Goal: Find specific fact

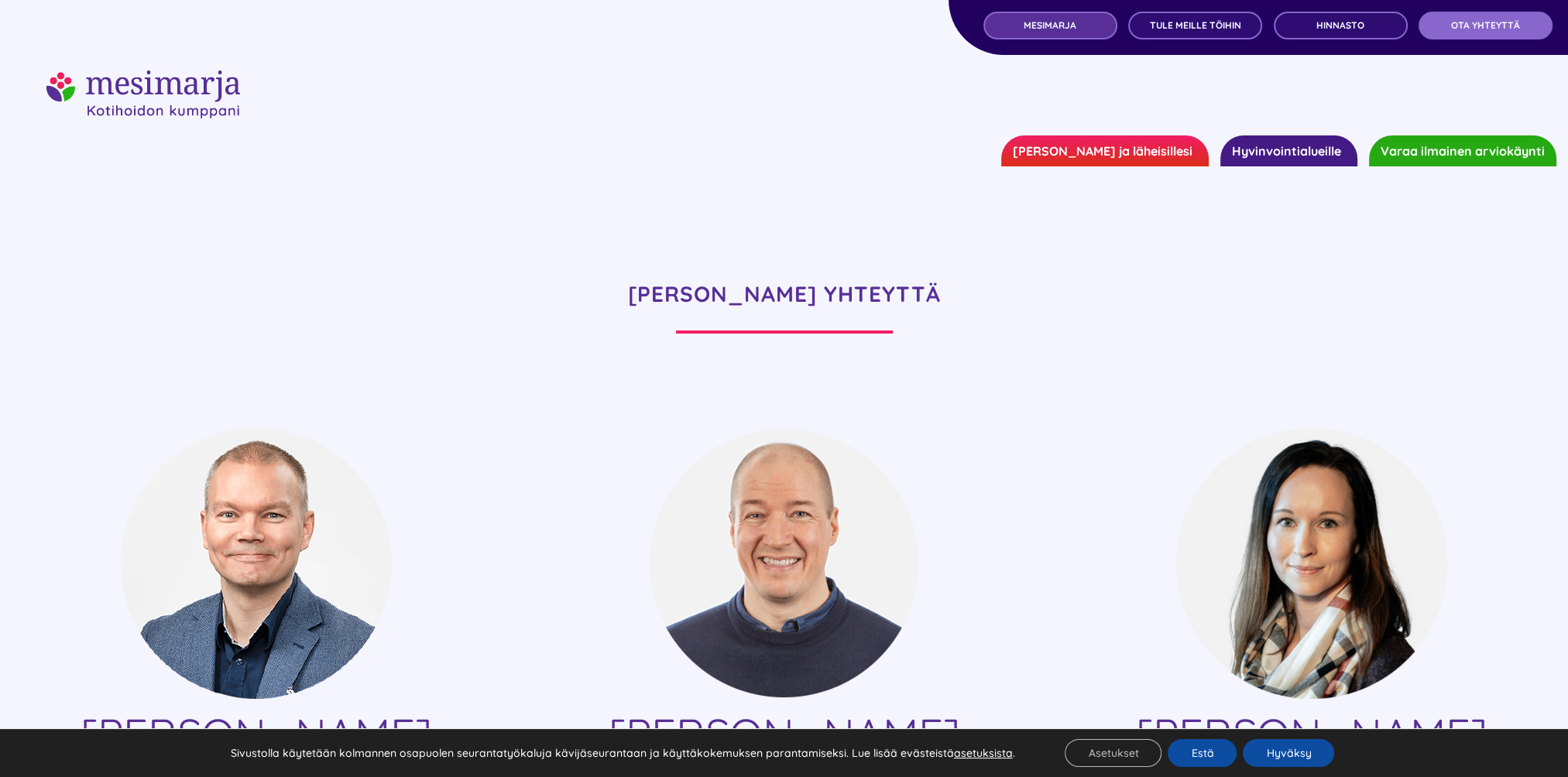
click at [1085, 36] on link "MESIMARJA" at bounding box center [1050, 26] width 134 height 28
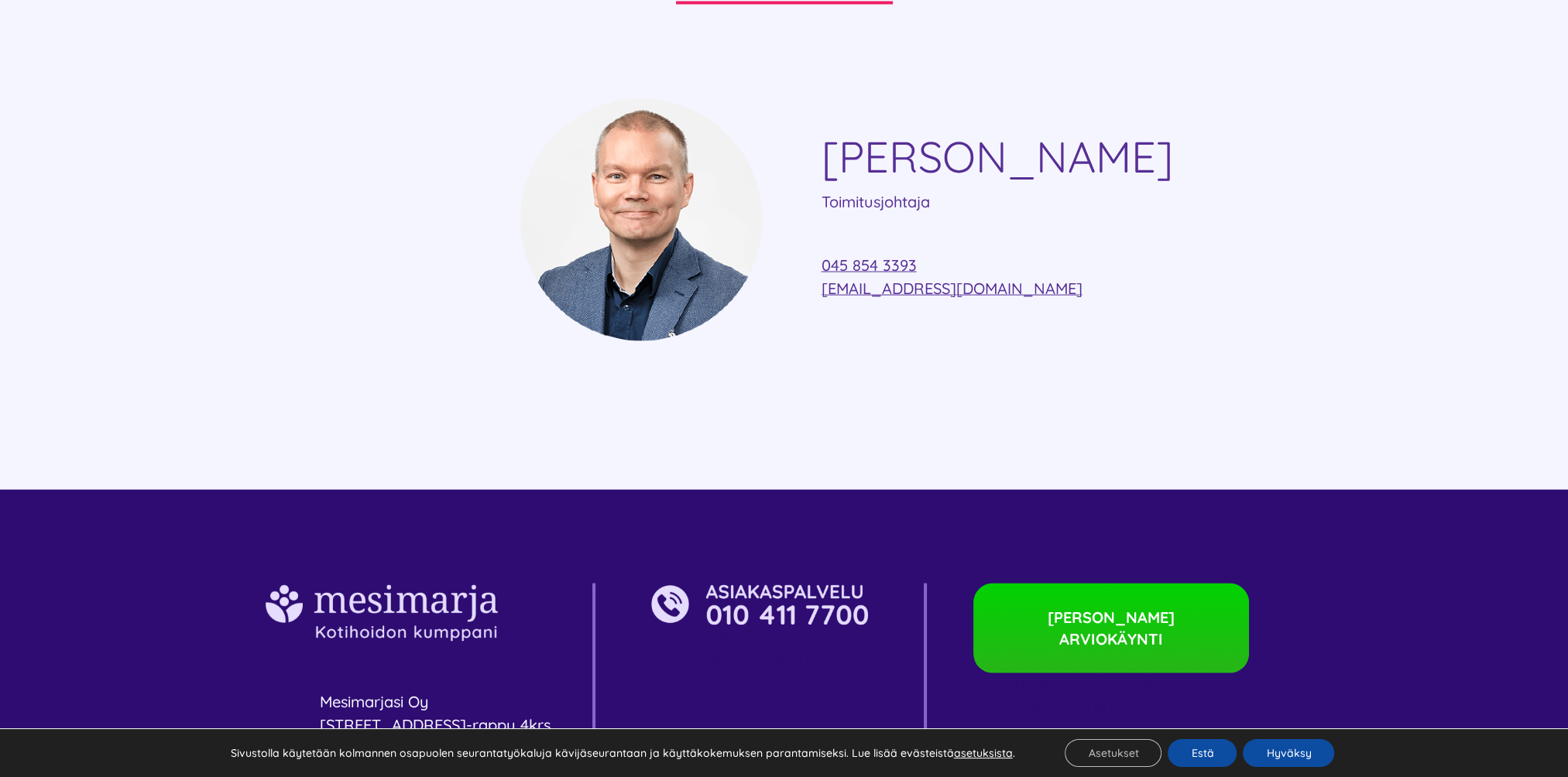
scroll to position [4475, 0]
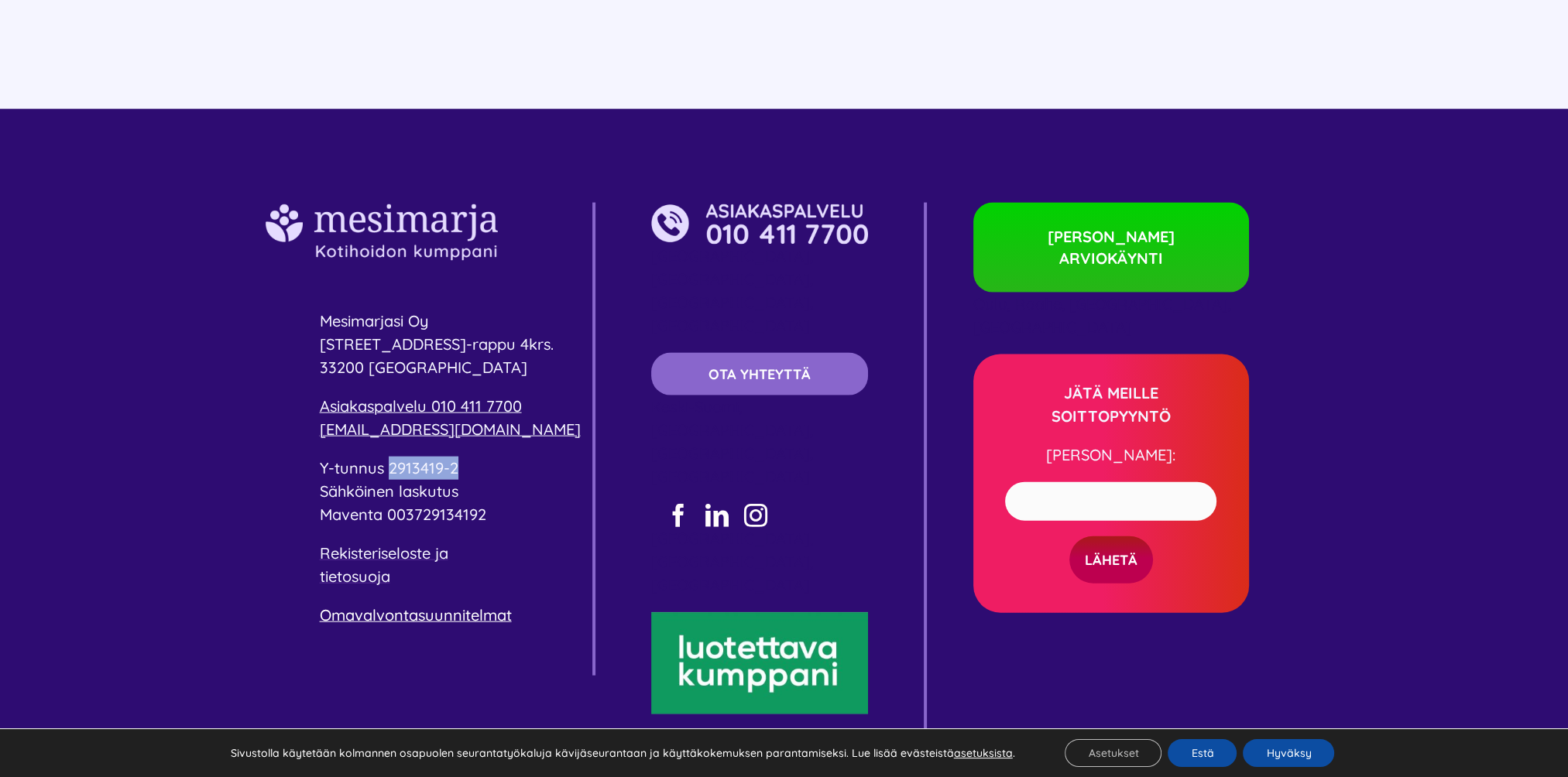
drag, startPoint x: 466, startPoint y: 421, endPoint x: 389, endPoint y: 420, distance: 77.0
click at [389, 457] on p "Y-tunnus 2913419-2 Sähköinen laskutus Maventa 003729134192" at bounding box center [456, 492] width 273 height 70
copy span "2913419-2"
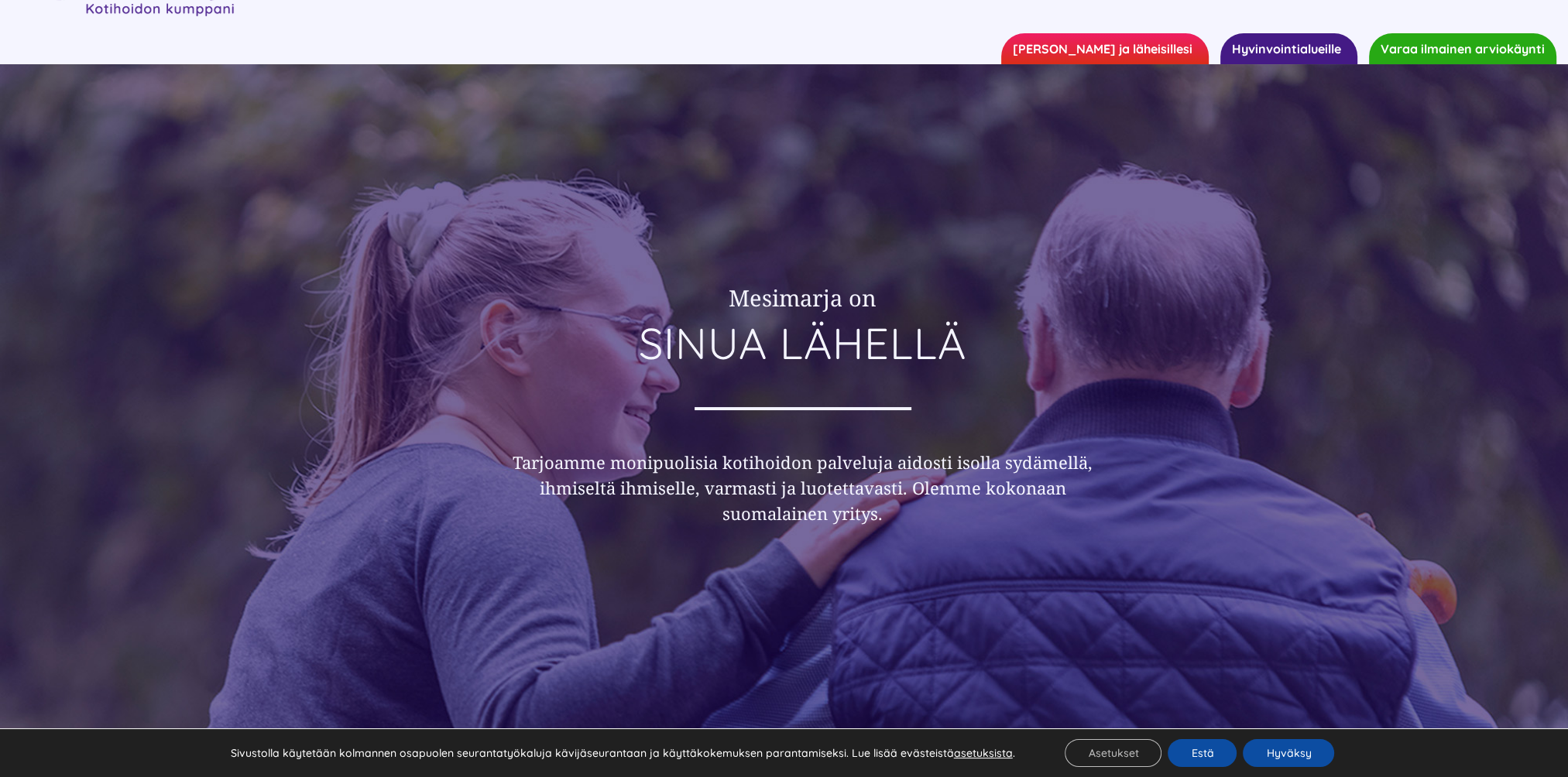
scroll to position [0, 0]
